Goal: Information Seeking & Learning: Get advice/opinions

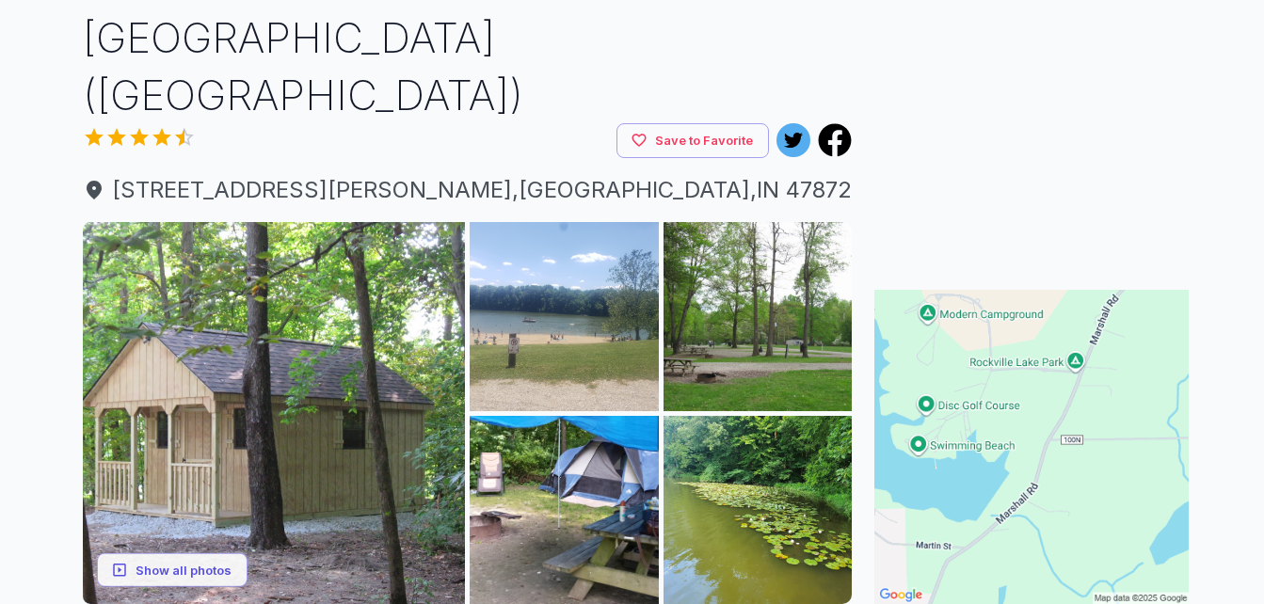
scroll to position [188, 0]
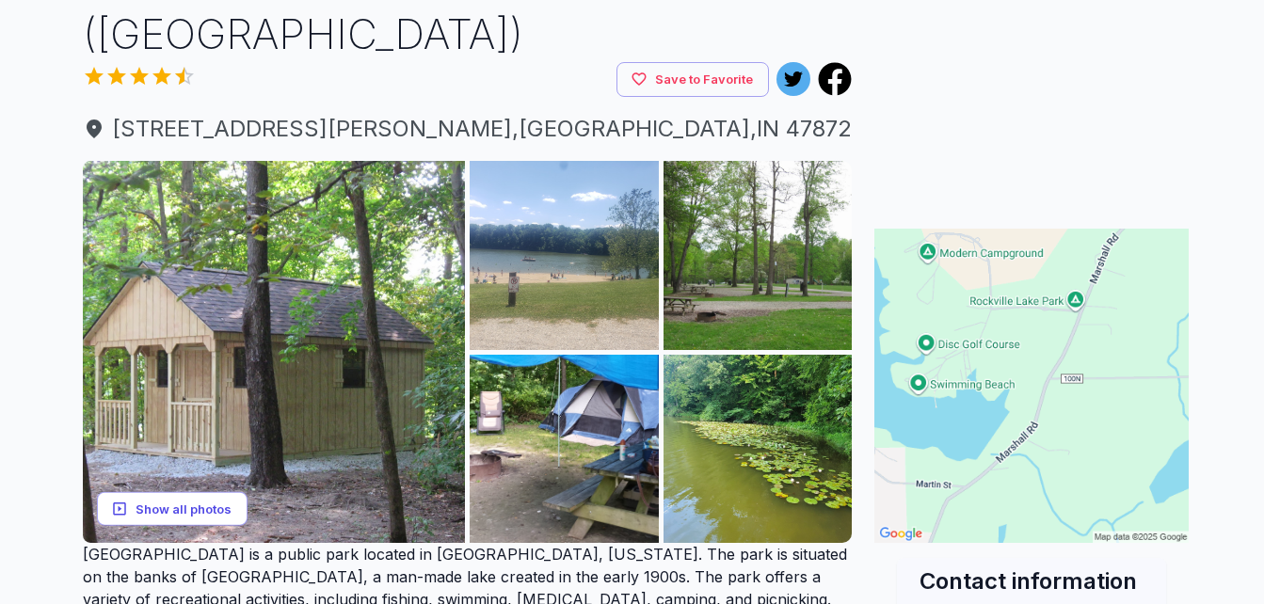
click at [164, 491] on button "Show all photos" at bounding box center [172, 508] width 151 height 35
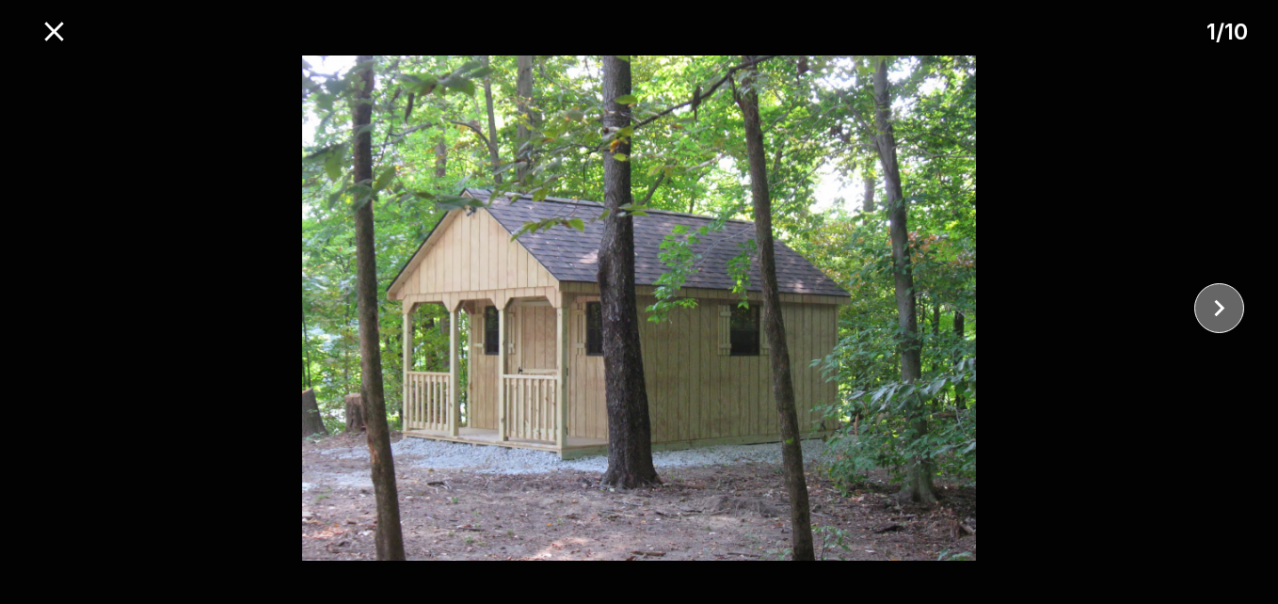
click at [1221, 307] on icon "close" at bounding box center [1219, 308] width 10 height 17
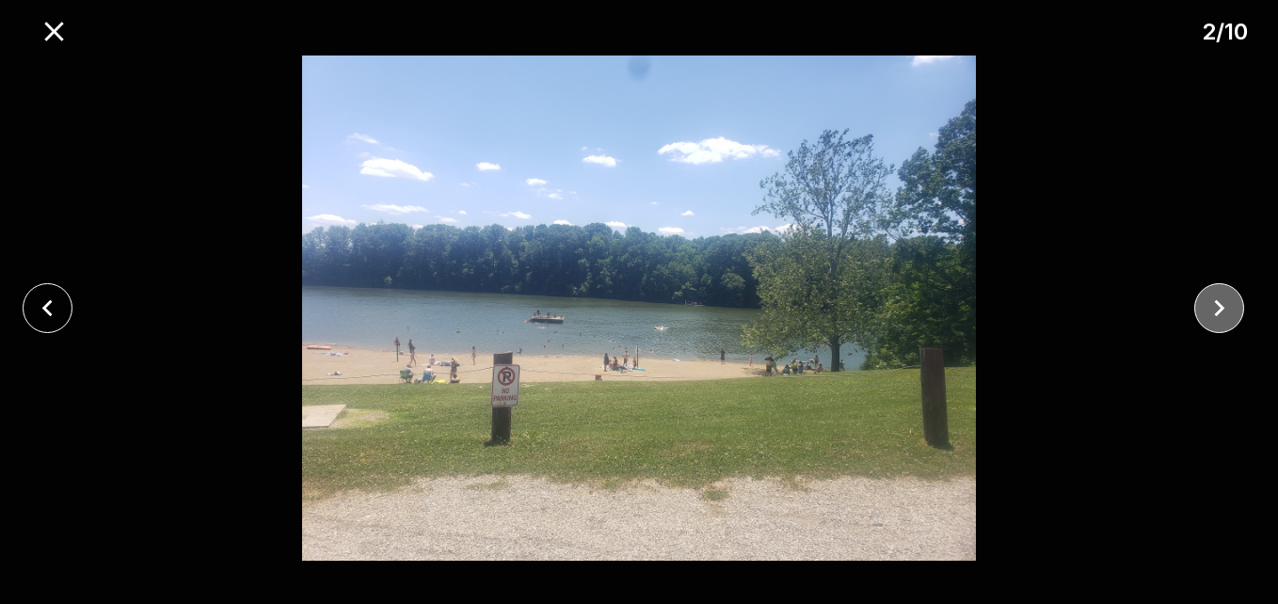
click at [1221, 305] on icon "close" at bounding box center [1219, 308] width 10 height 17
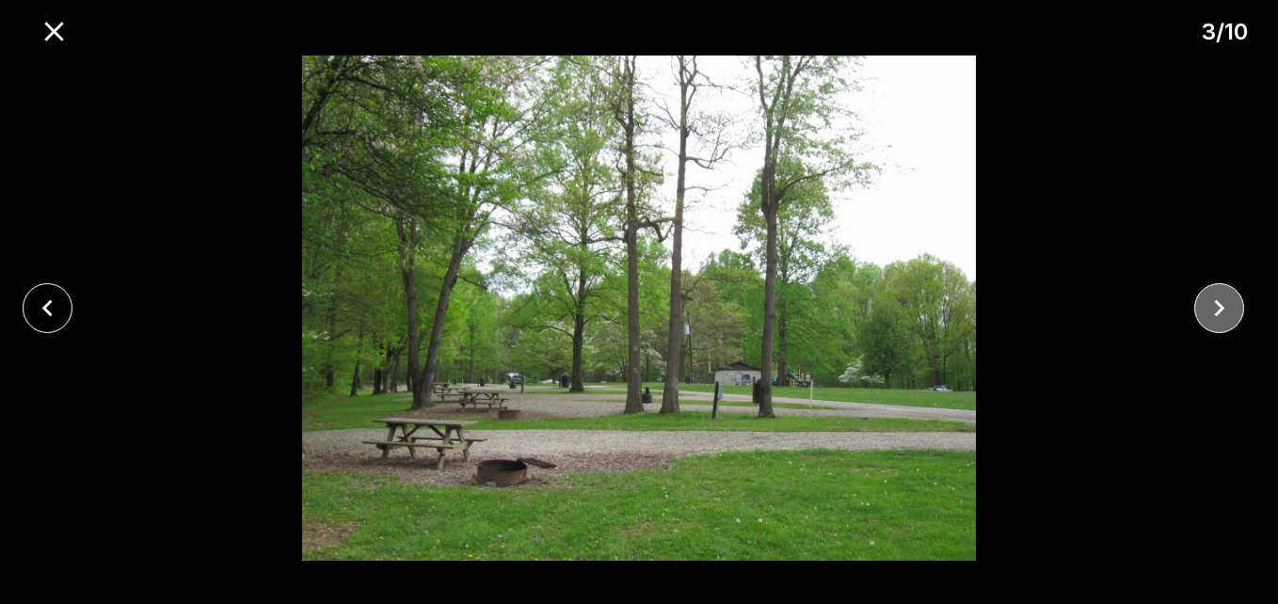
click at [1221, 305] on icon "close" at bounding box center [1219, 308] width 10 height 17
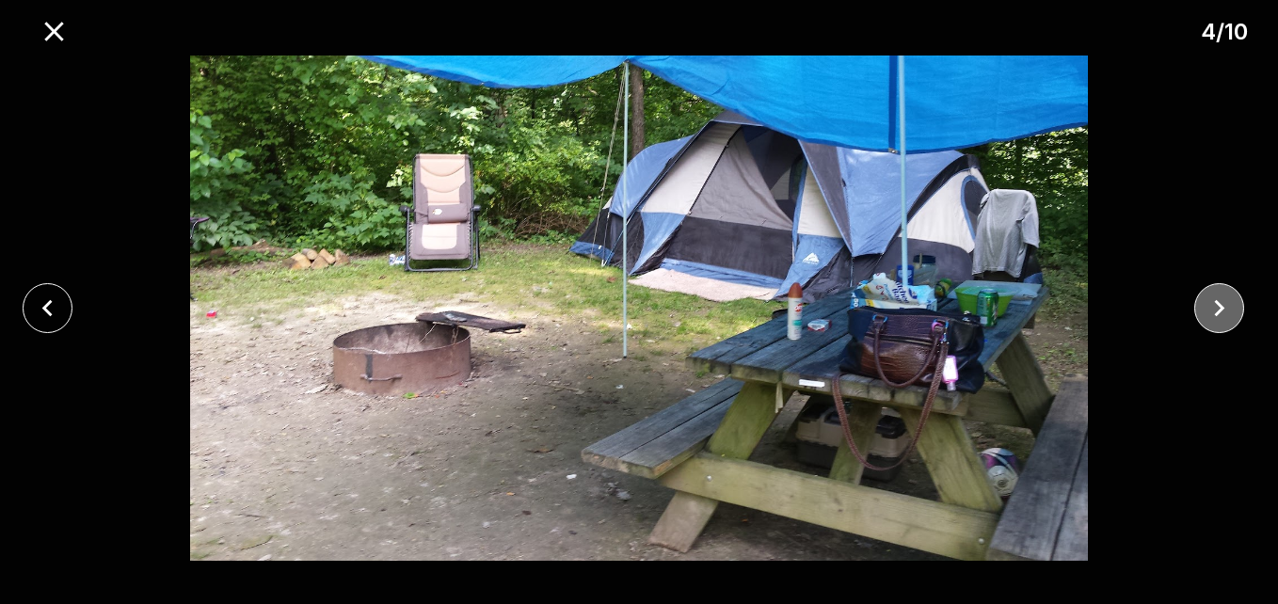
click at [1221, 305] on icon "close" at bounding box center [1219, 308] width 10 height 17
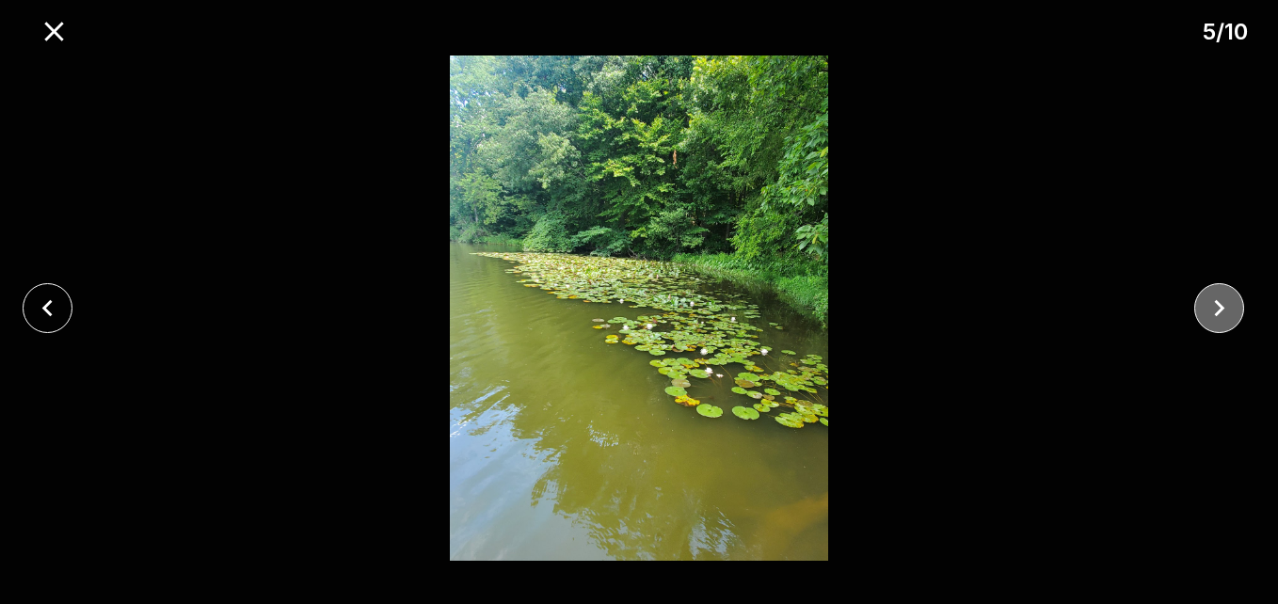
click at [1221, 305] on icon "close" at bounding box center [1219, 308] width 10 height 17
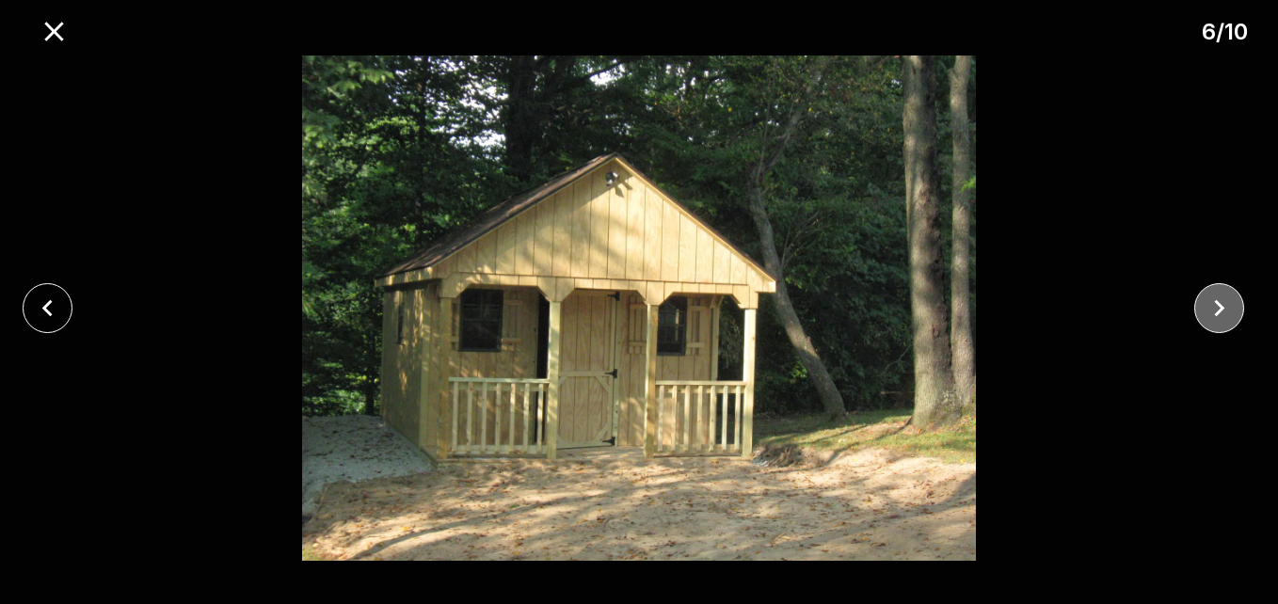
click at [1221, 305] on icon "close" at bounding box center [1219, 308] width 10 height 17
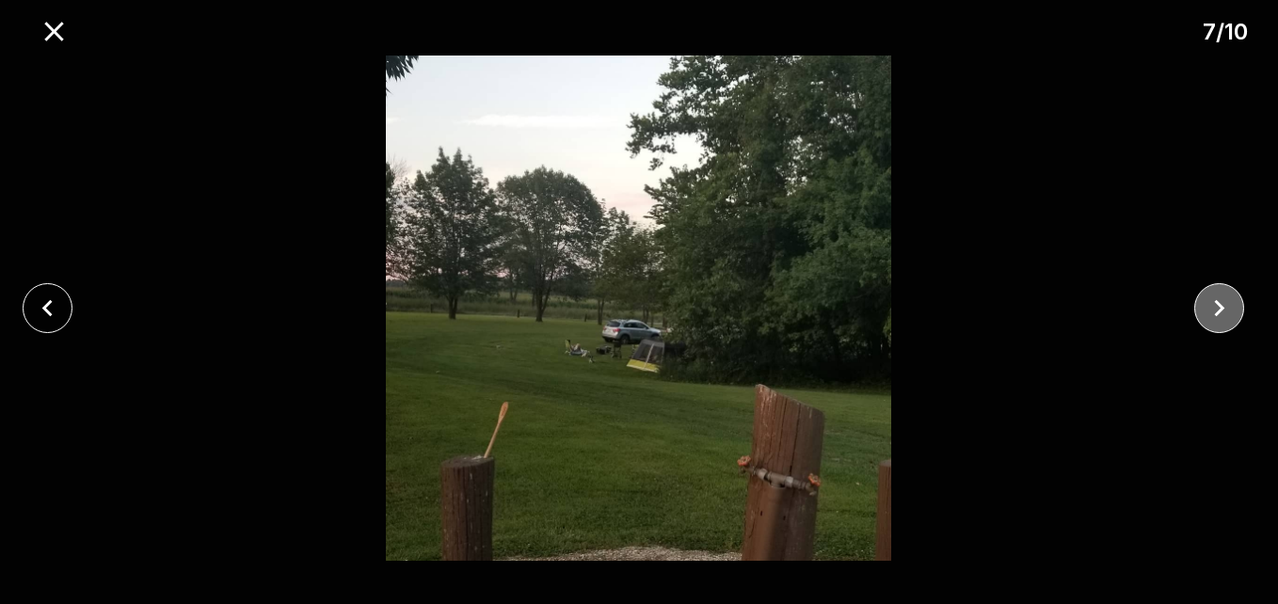
click at [1221, 305] on icon "close" at bounding box center [1219, 308] width 10 height 17
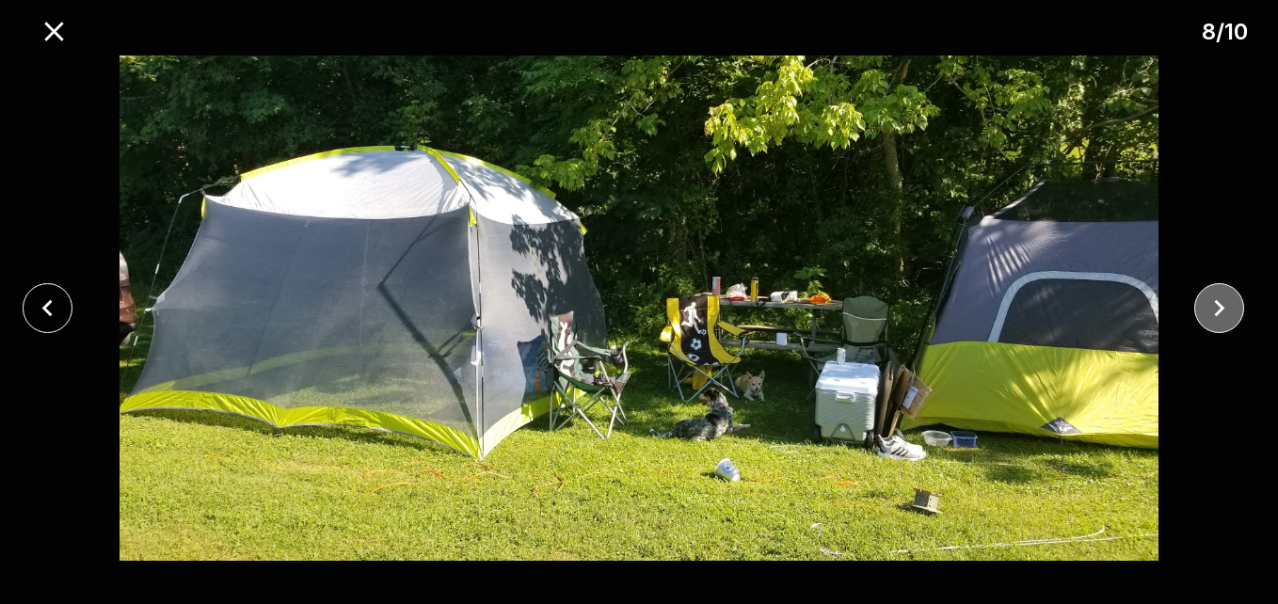
click at [1221, 305] on icon "close" at bounding box center [1219, 308] width 10 height 17
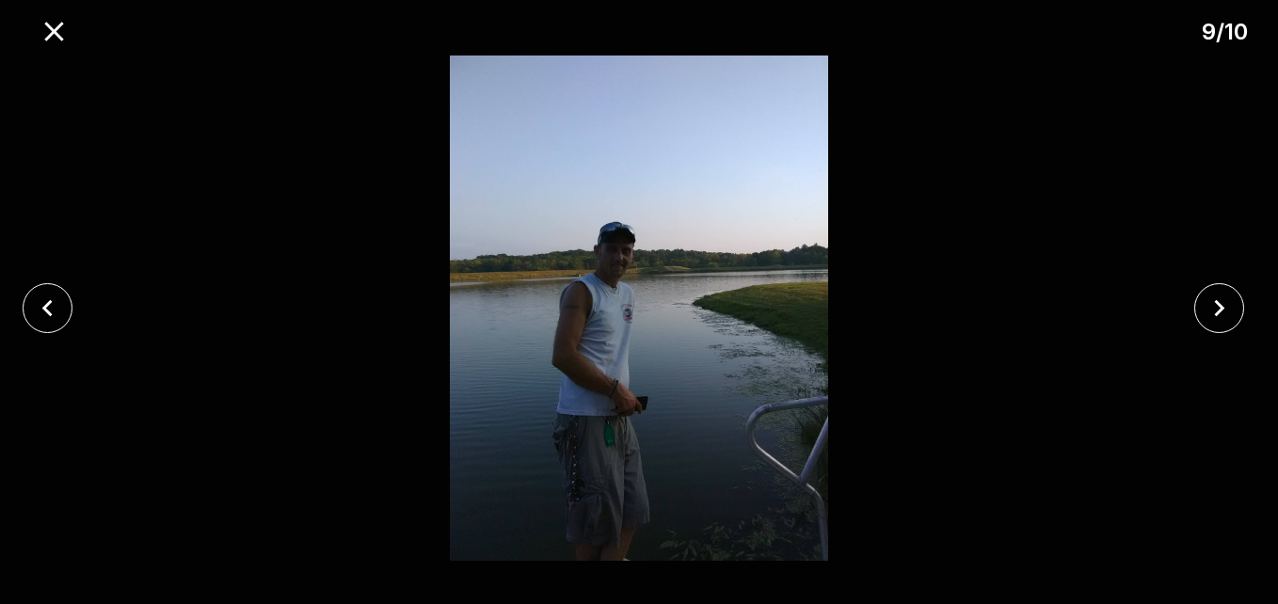
click at [1219, 308] on icon "close" at bounding box center [1219, 308] width 33 height 33
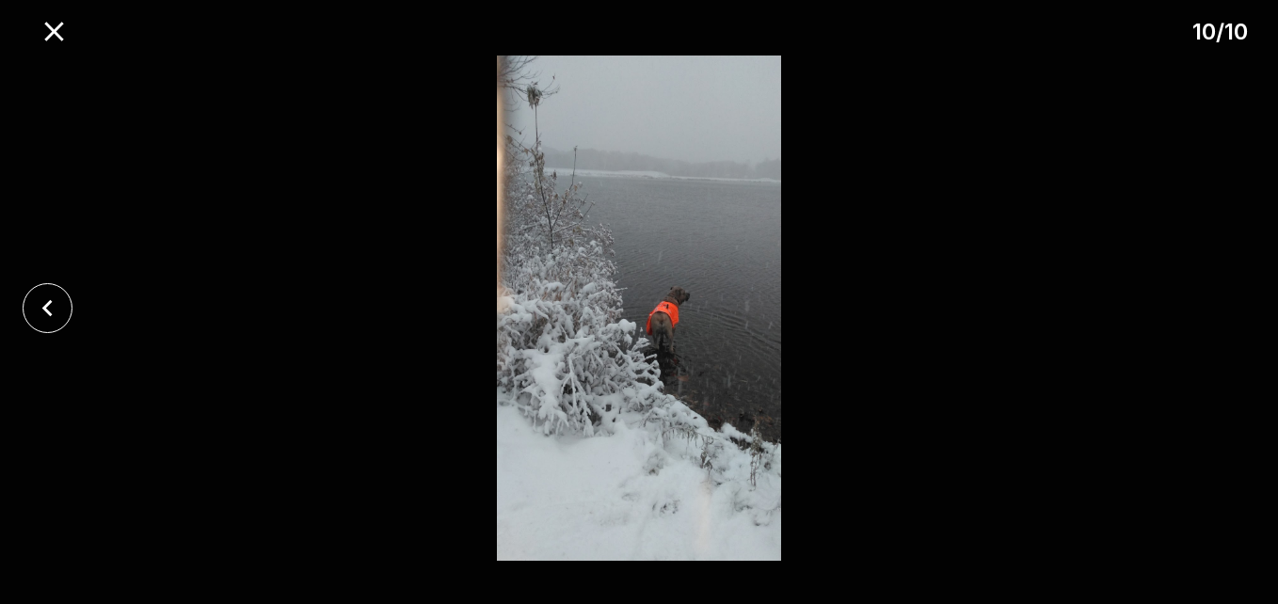
click at [1219, 308] on div at bounding box center [639, 308] width 1278 height 505
click at [50, 25] on icon "close" at bounding box center [53, 31] width 19 height 19
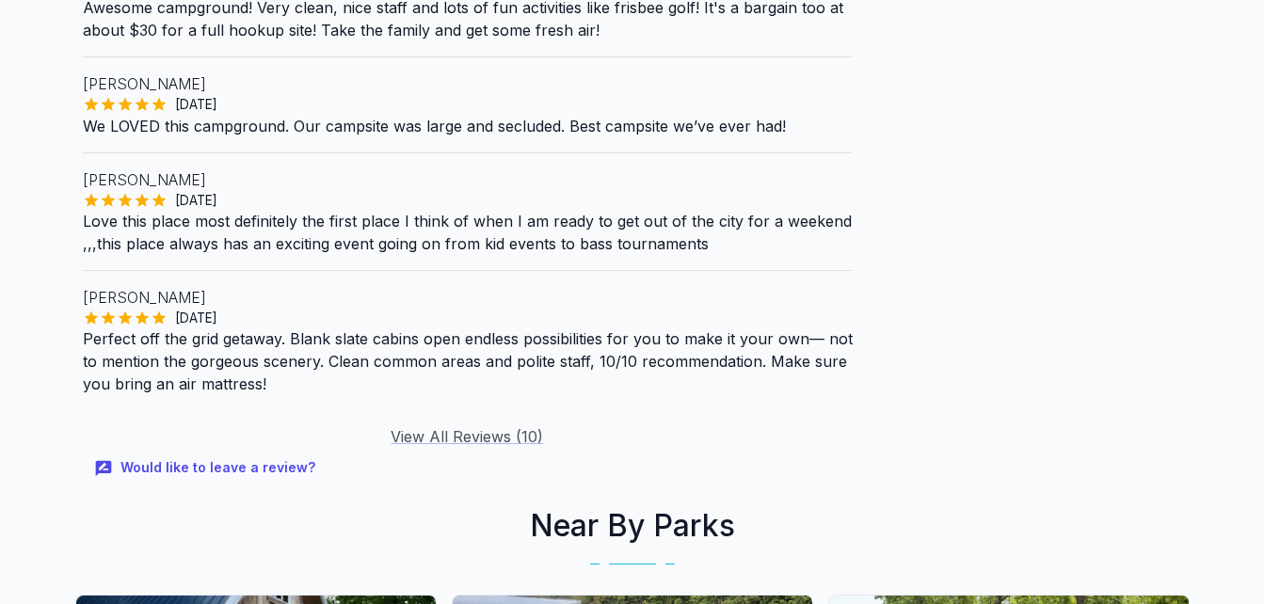
scroll to position [2071, 0]
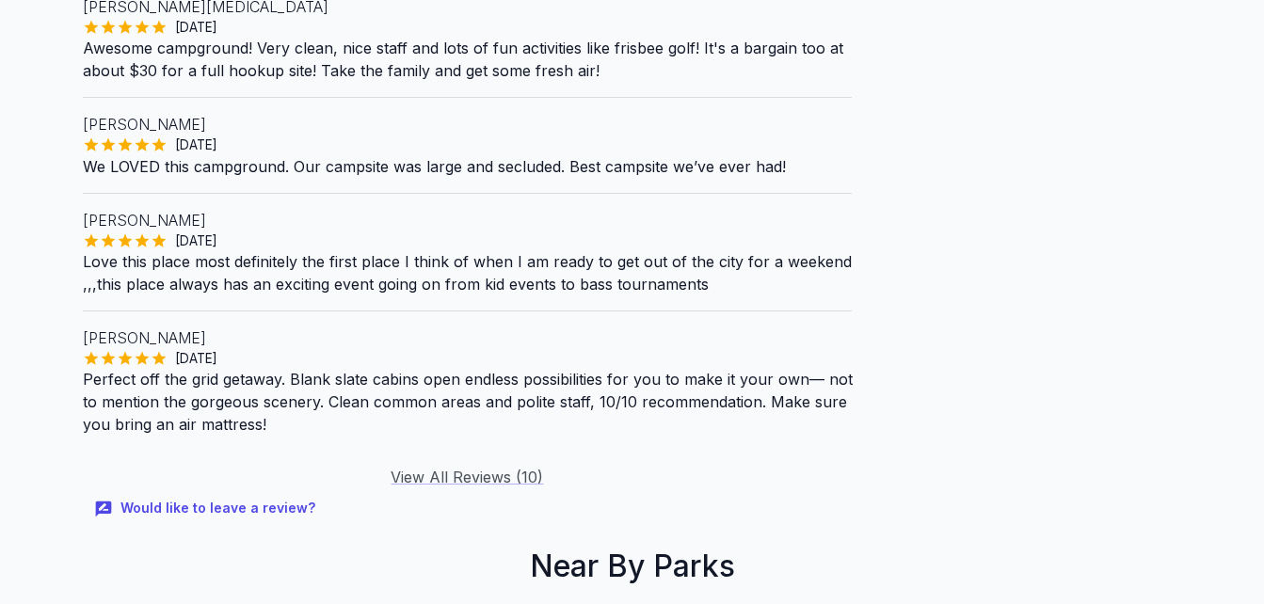
click at [451, 468] on link "View All Reviews ( 10 )" at bounding box center [467, 477] width 152 height 19
